Goal: Find specific page/section: Find specific page/section

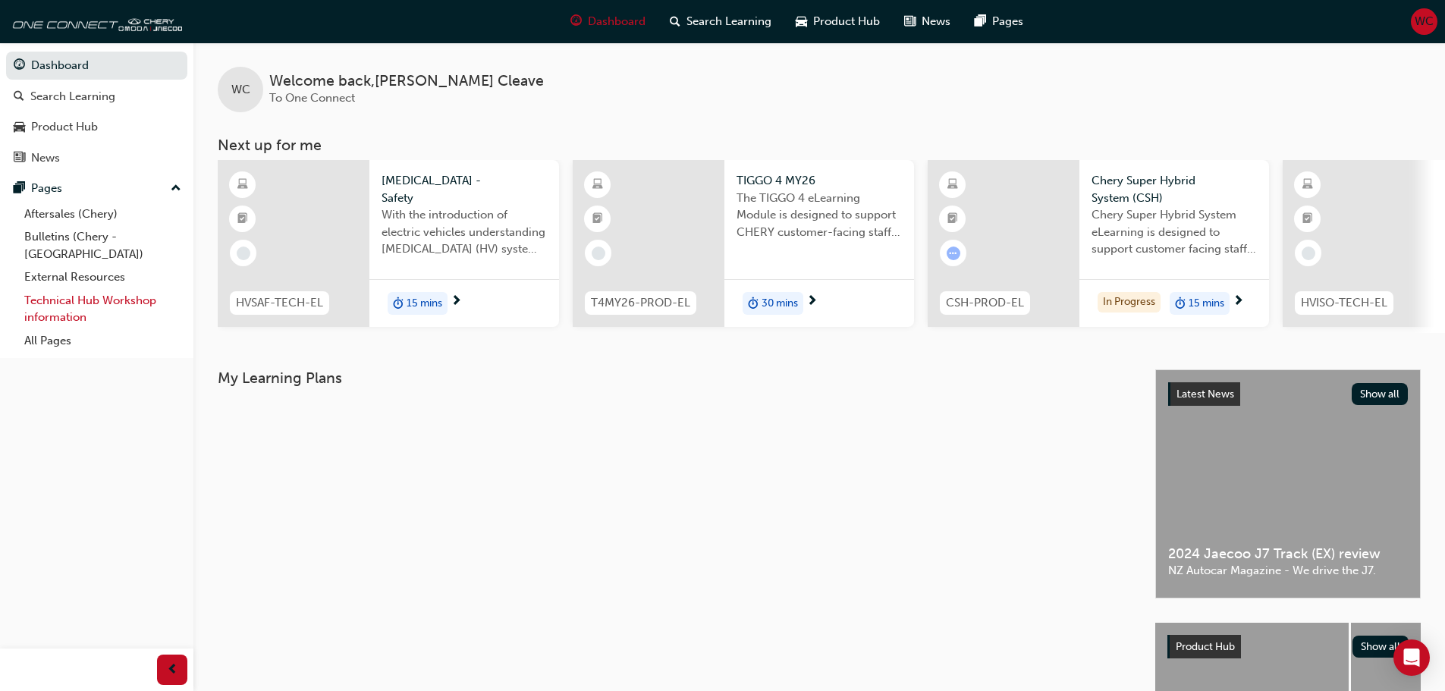
click at [61, 289] on link "Technical Hub Workshop information" at bounding box center [102, 309] width 169 height 40
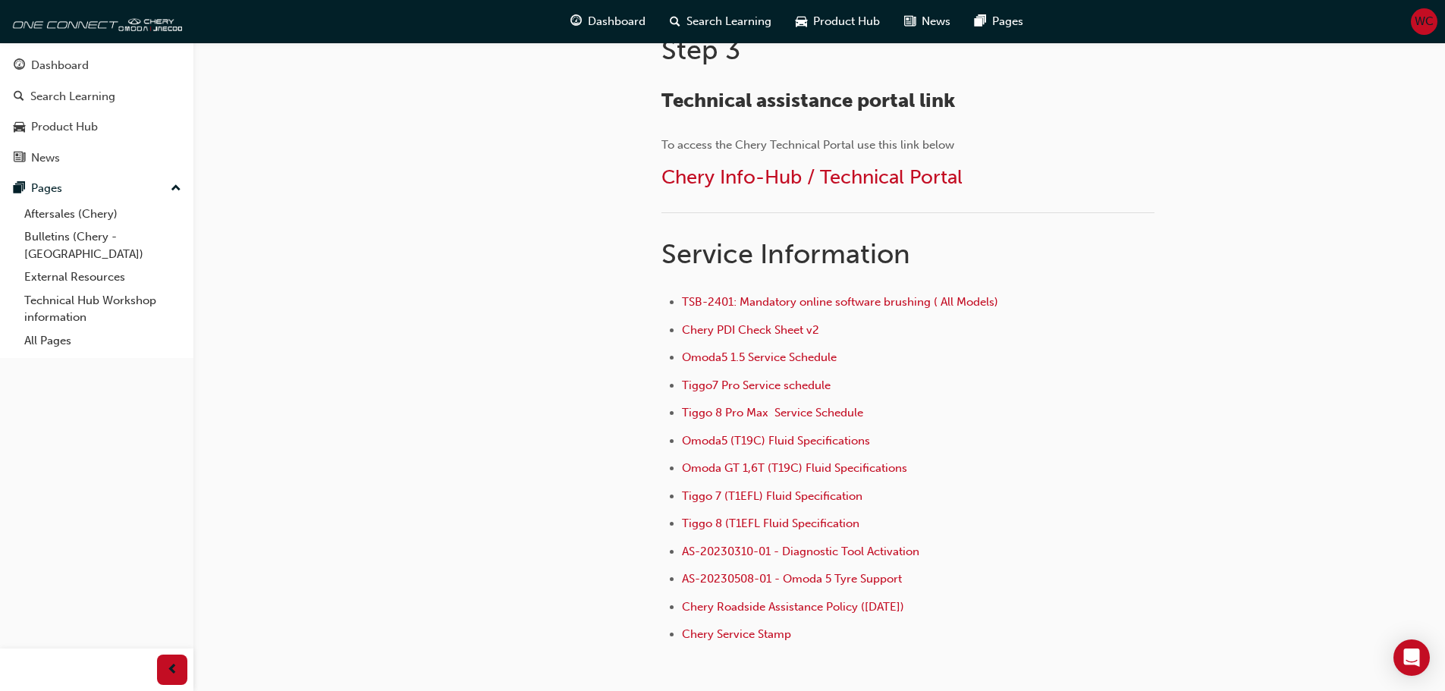
scroll to position [986, 0]
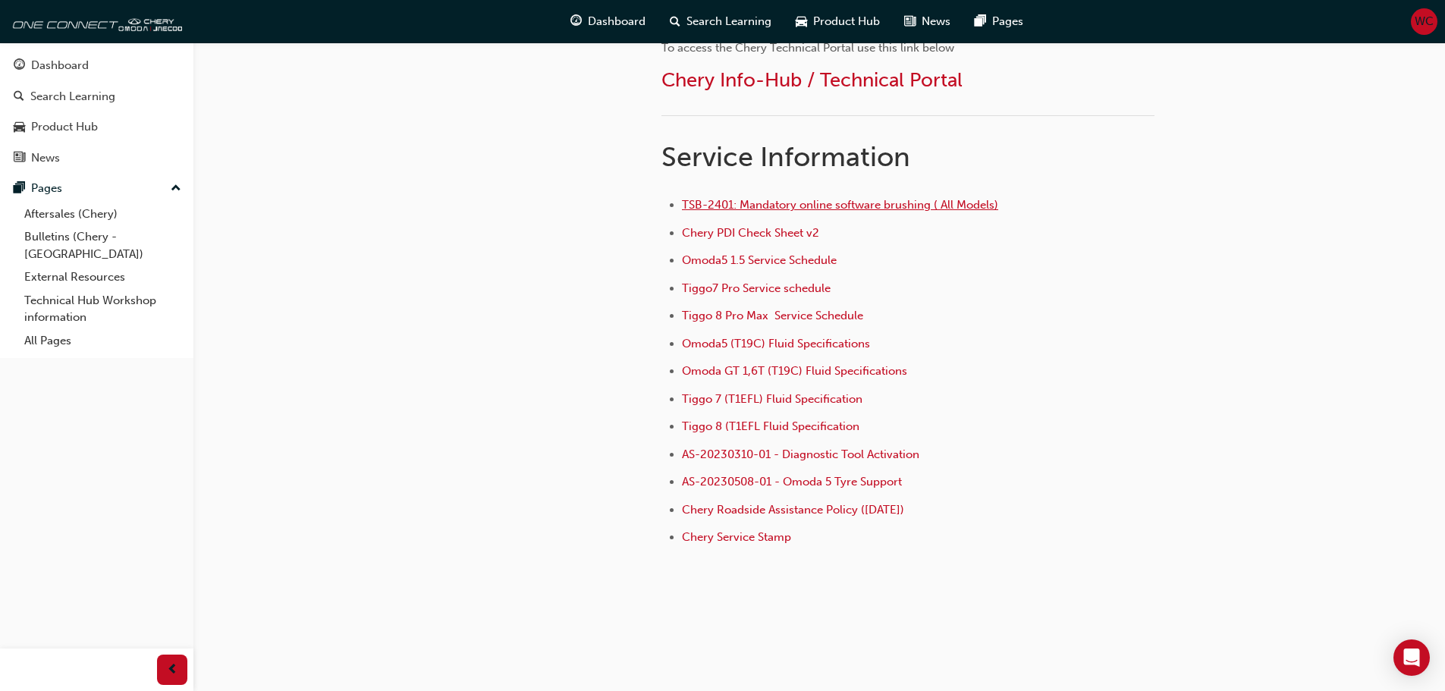
click at [789, 204] on span "TSB-2401: Mandatory online software brushing ( All Models)" at bounding box center [840, 205] width 316 height 14
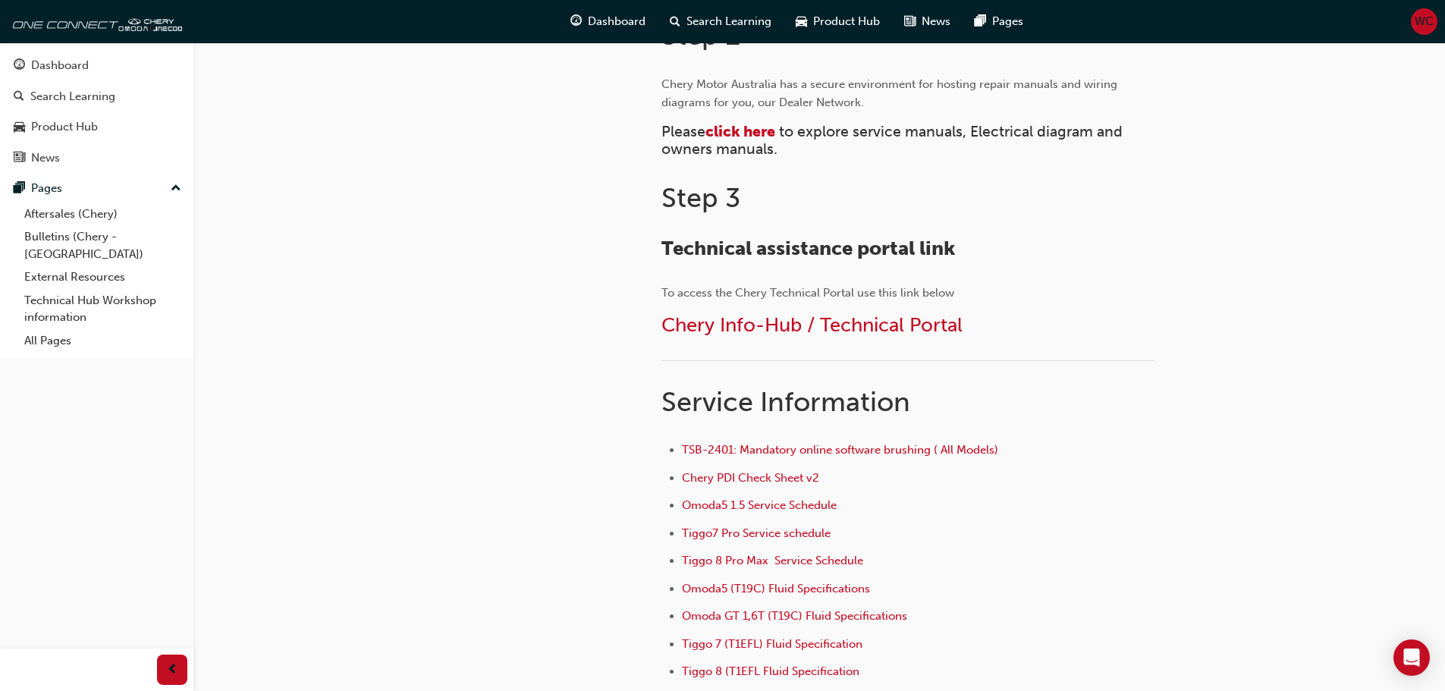
scroll to position [759, 0]
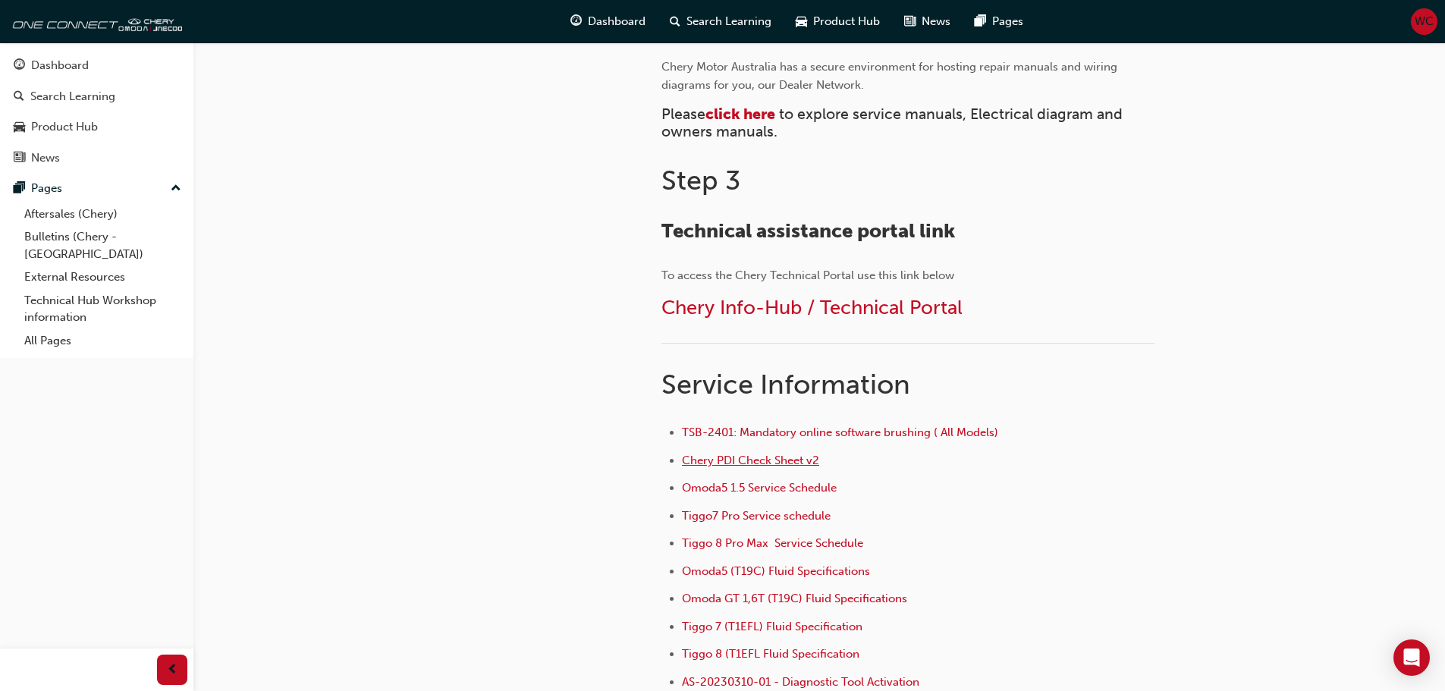
click at [766, 463] on span "Chery PDI Check Sheet v2" at bounding box center [750, 461] width 137 height 14
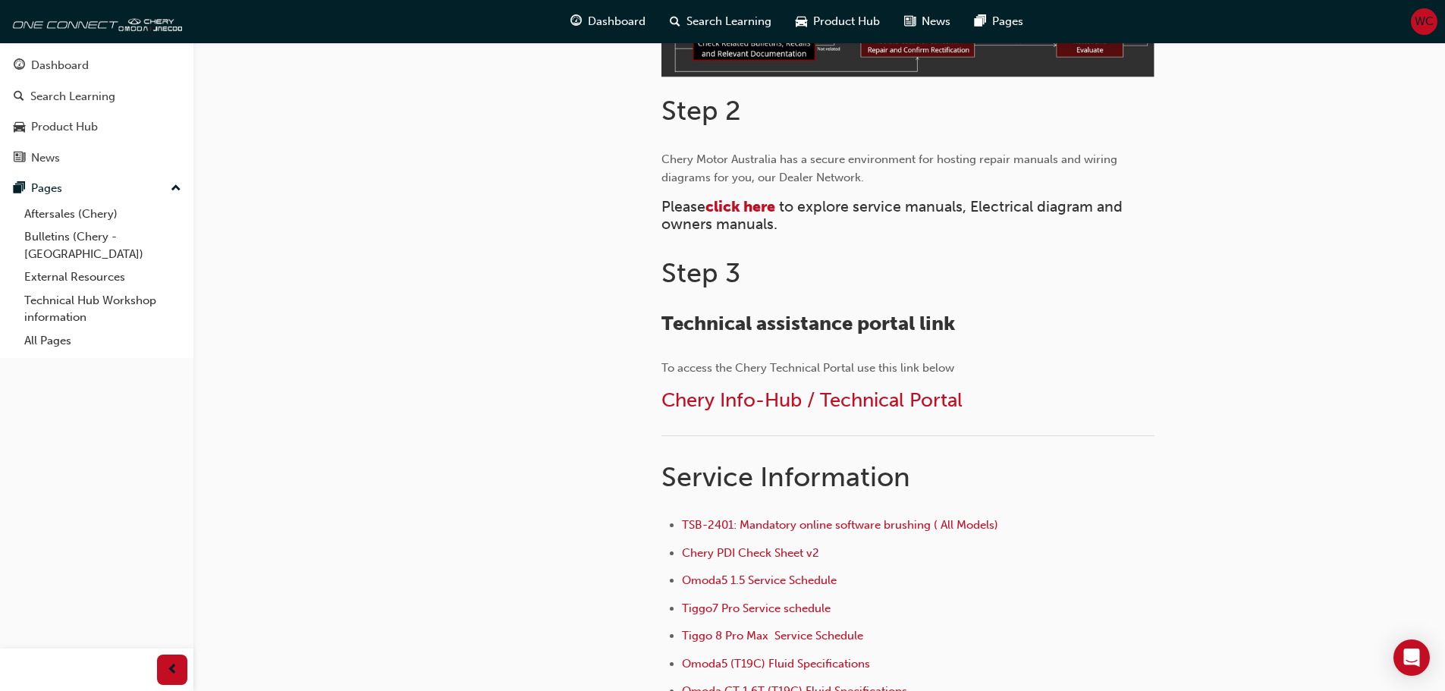
scroll to position [835, 0]
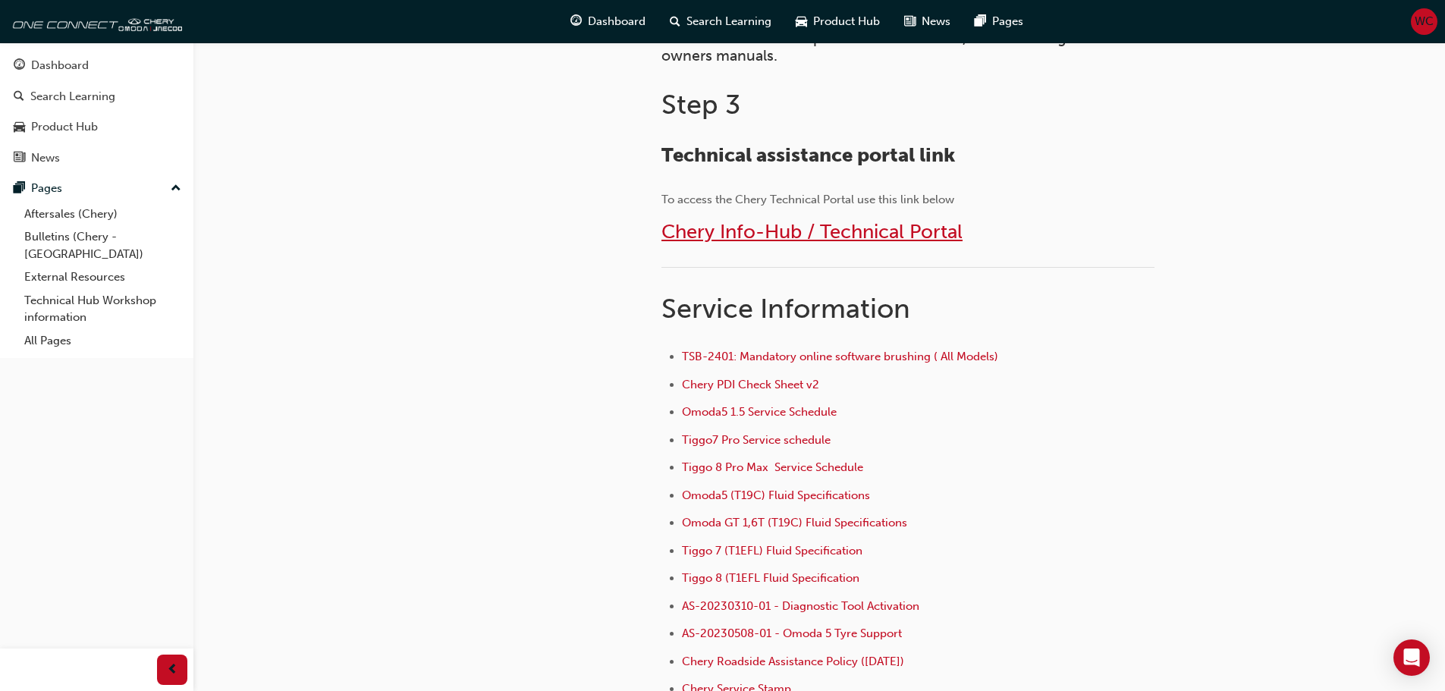
click at [843, 234] on span "Chery Info-Hub / Technical Portal" at bounding box center [812, 232] width 301 height 24
